Goal: Find specific page/section: Find specific page/section

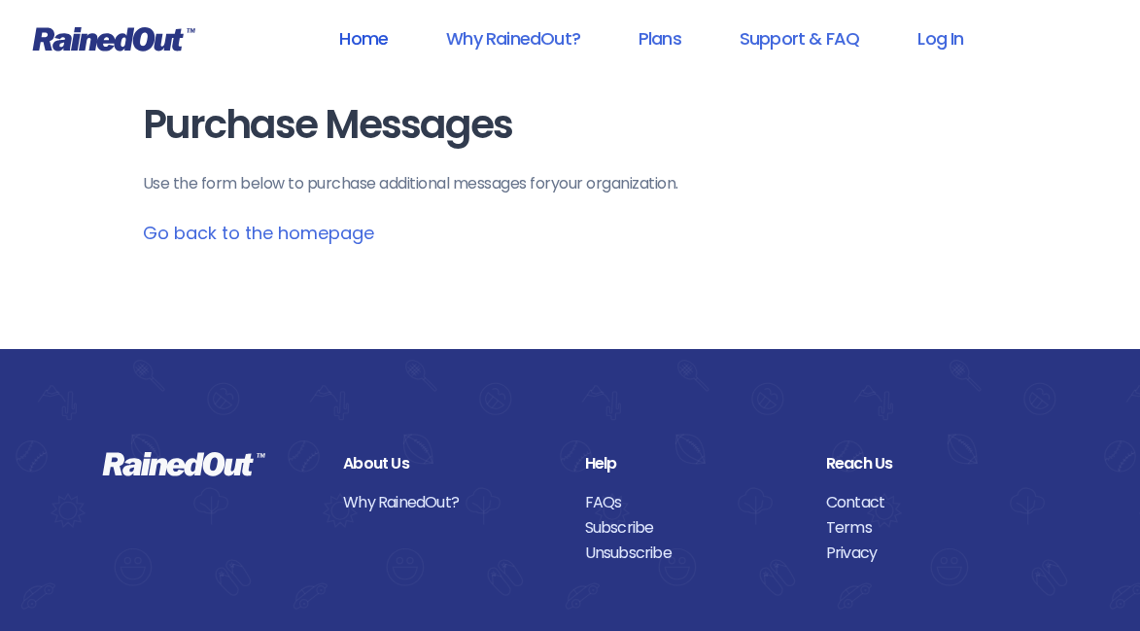
click at [353, 50] on link "Home" at bounding box center [363, 39] width 99 height 44
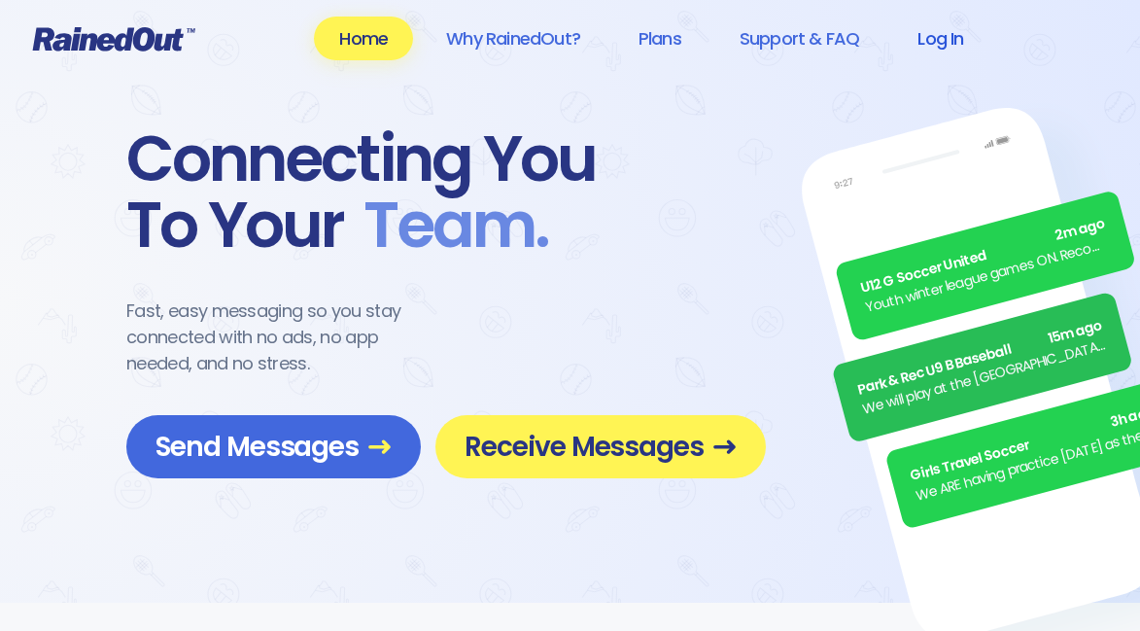
click at [956, 45] on link "Log In" at bounding box center [940, 39] width 96 height 44
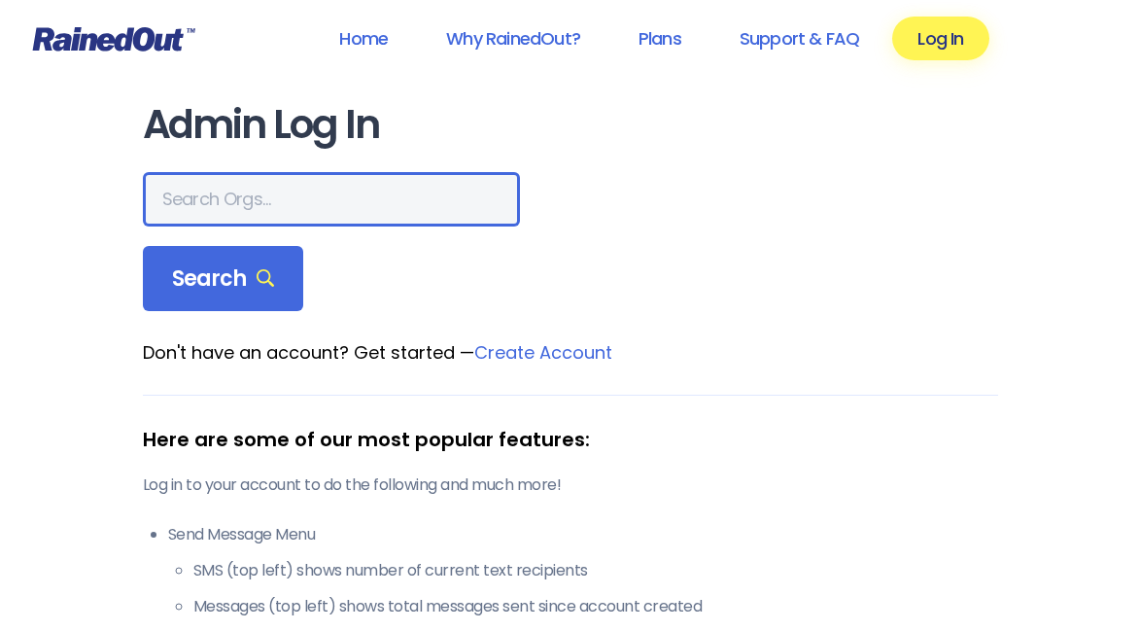
click at [175, 200] on input "text" at bounding box center [331, 199] width 377 height 54
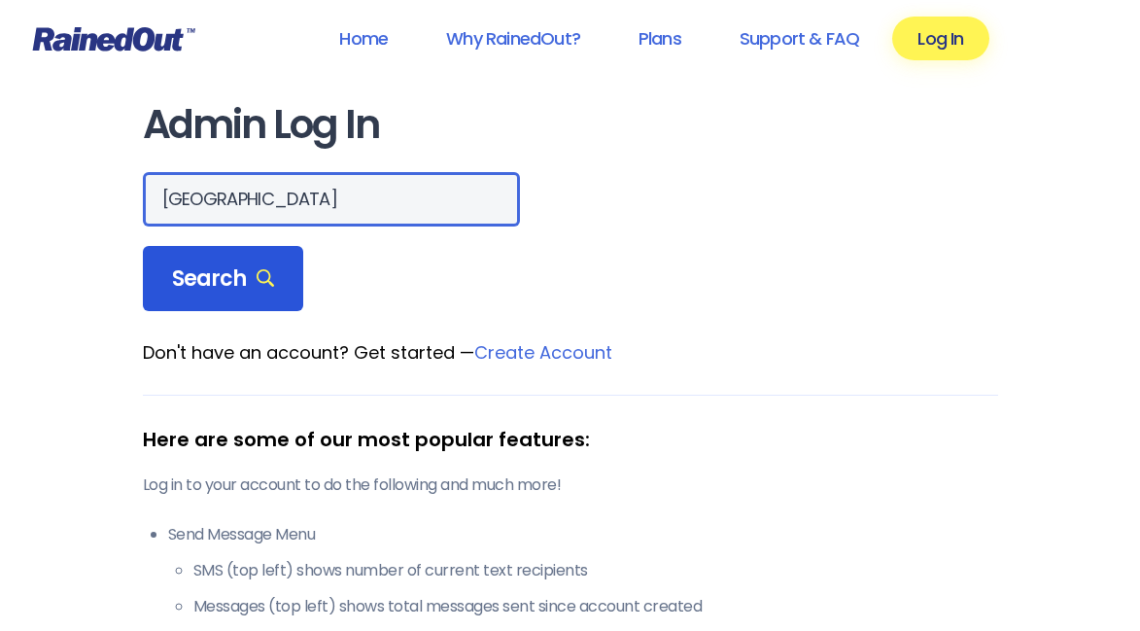
type input "[GEOGRAPHIC_DATA]"
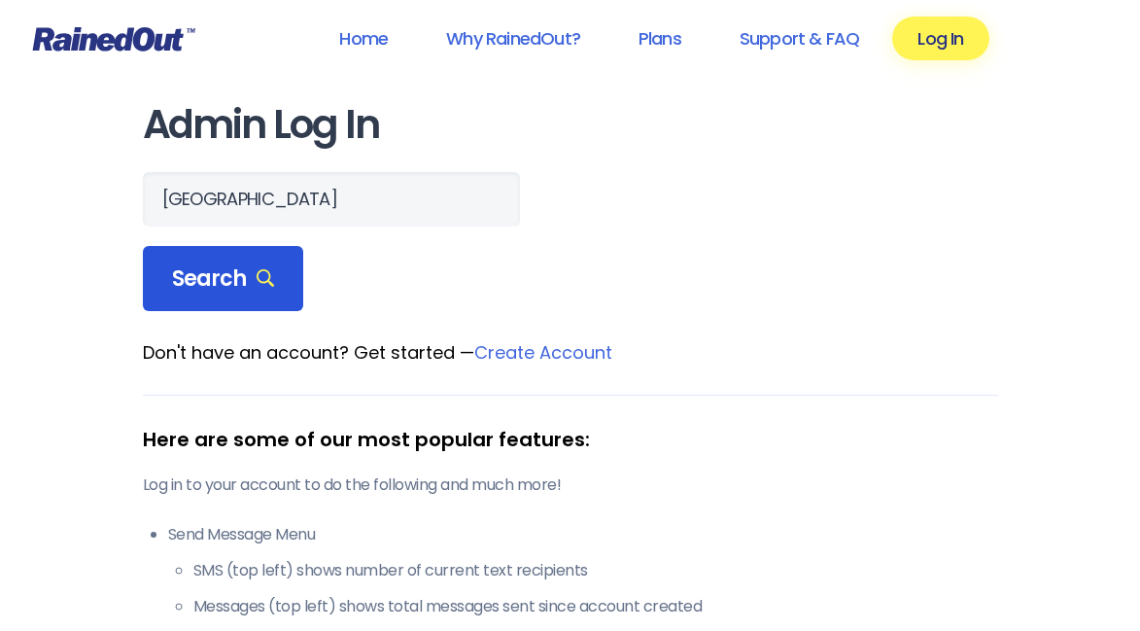
click at [196, 259] on div "Search" at bounding box center [223, 279] width 161 height 66
click at [193, 275] on span "Search" at bounding box center [223, 278] width 103 height 27
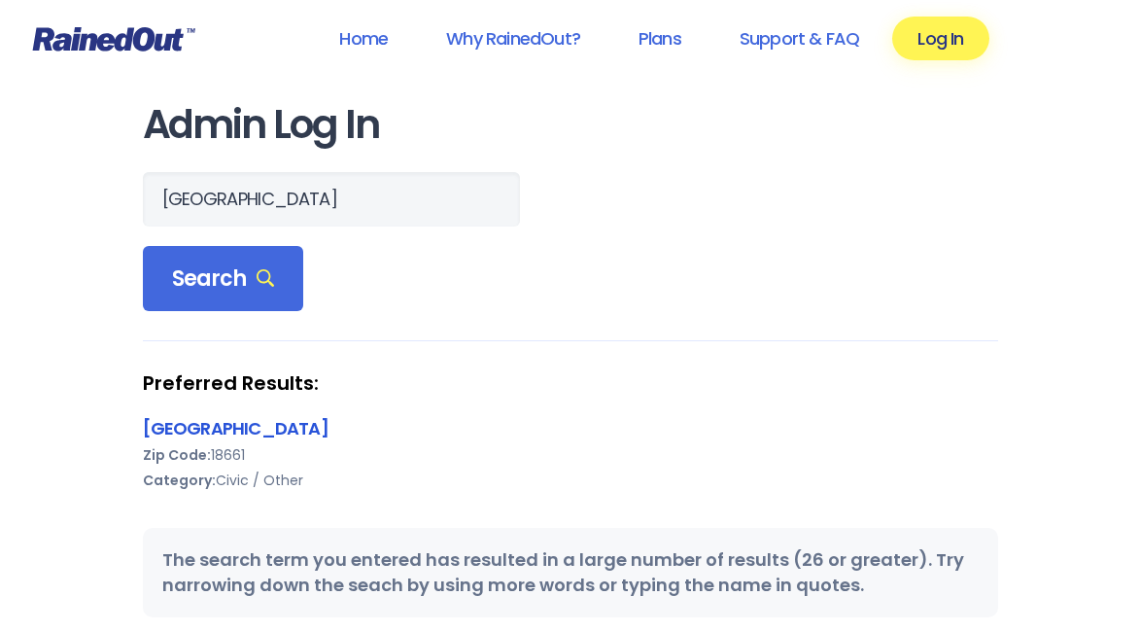
click at [244, 430] on link "[GEOGRAPHIC_DATA]" at bounding box center [236, 428] width 186 height 24
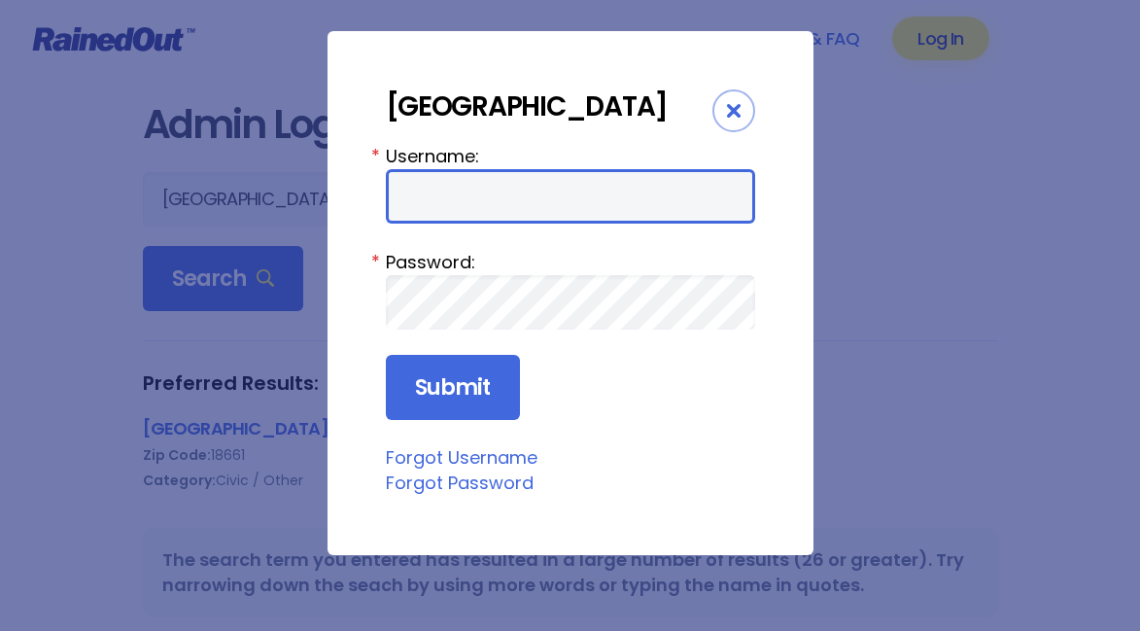
type input "lszoke"
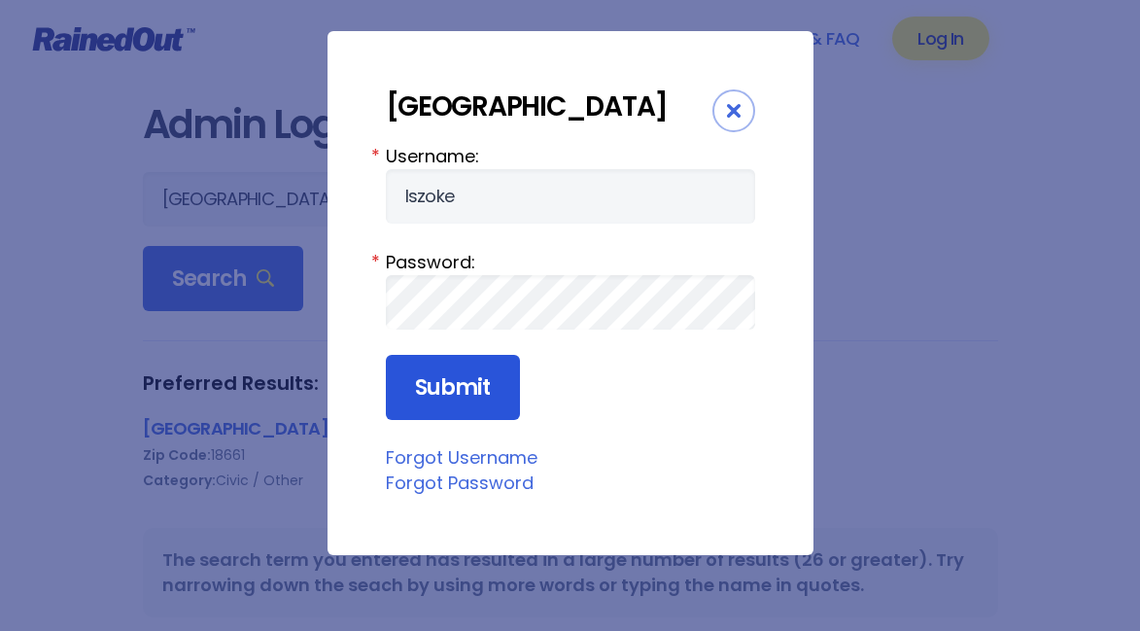
click at [444, 413] on input "Submit" at bounding box center [453, 388] width 134 height 66
